Goal: Transaction & Acquisition: Obtain resource

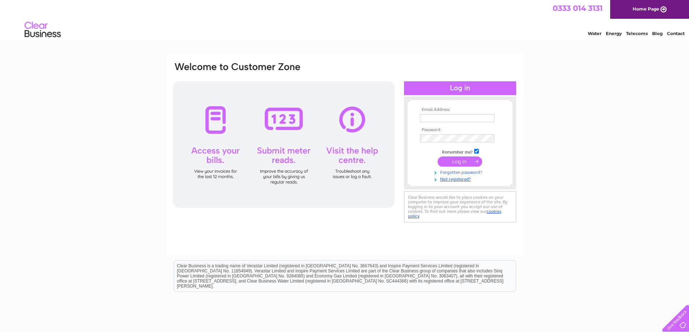
type input "[EMAIL_ADDRESS][DOMAIN_NAME]"
click at [472, 170] on link "Forgotten password?" at bounding box center [461, 172] width 82 height 7
click at [458, 157] on input "submit" at bounding box center [460, 162] width 44 height 10
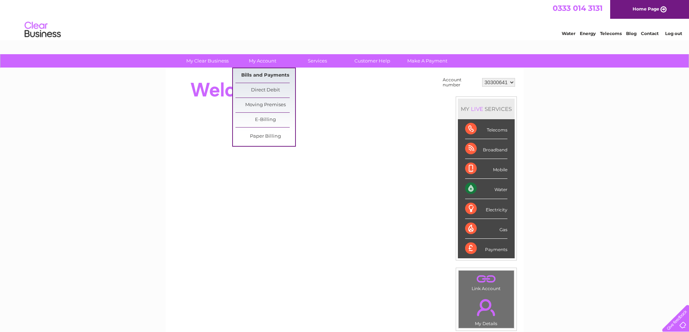
click at [278, 77] on link "Bills and Payments" at bounding box center [265, 75] width 60 height 14
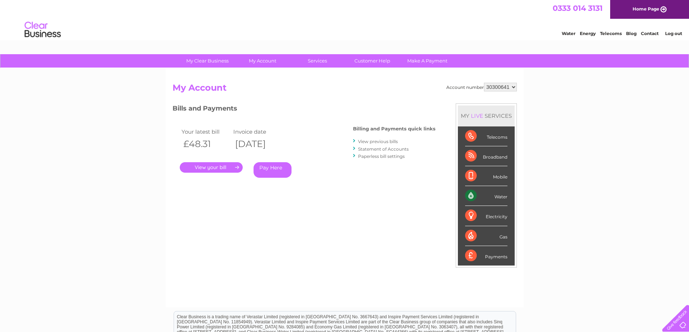
click at [384, 140] on link "View previous bills" at bounding box center [378, 141] width 40 height 5
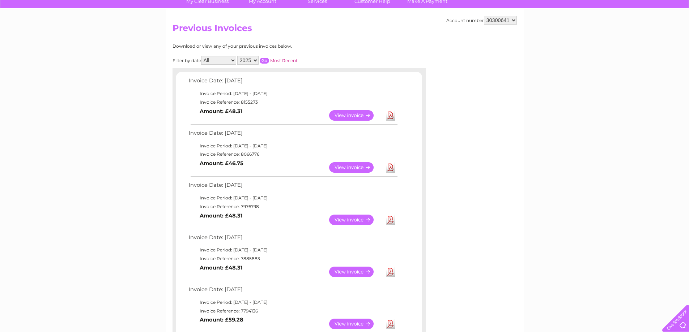
scroll to position [72, 0]
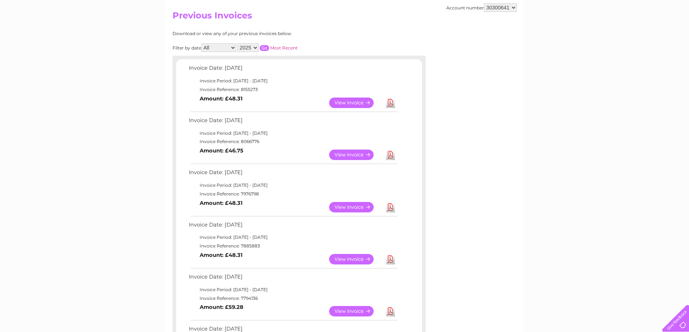
click at [390, 261] on link "Download" at bounding box center [390, 259] width 9 height 10
click at [391, 210] on link "Download" at bounding box center [390, 207] width 9 height 10
click at [392, 157] on link "Download" at bounding box center [390, 155] width 9 height 10
